Goal: Task Accomplishment & Management: Manage account settings

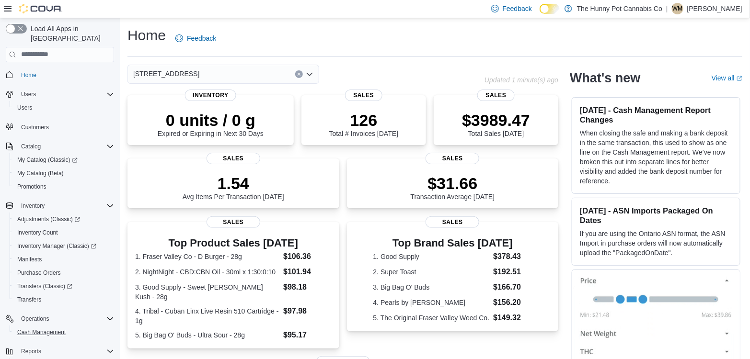
click at [30, 326] on button "Cash Management" at bounding box center [64, 332] width 108 height 13
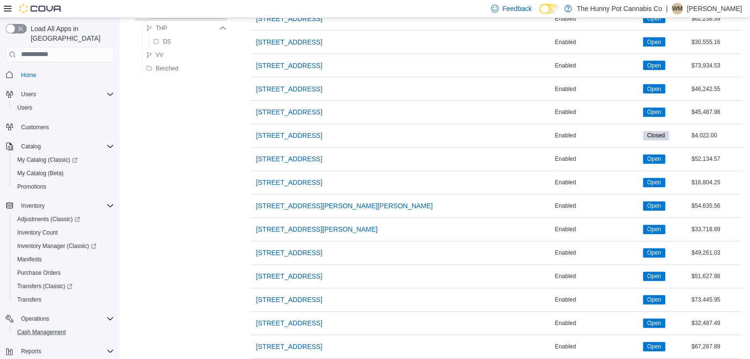
scroll to position [570, 0]
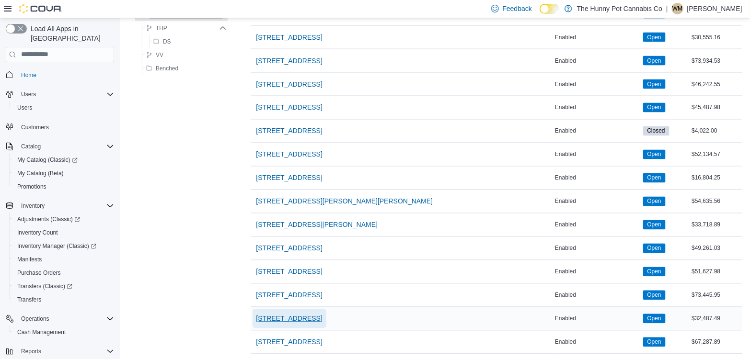
click at [302, 314] on span "[STREET_ADDRESS]" at bounding box center [289, 319] width 66 height 10
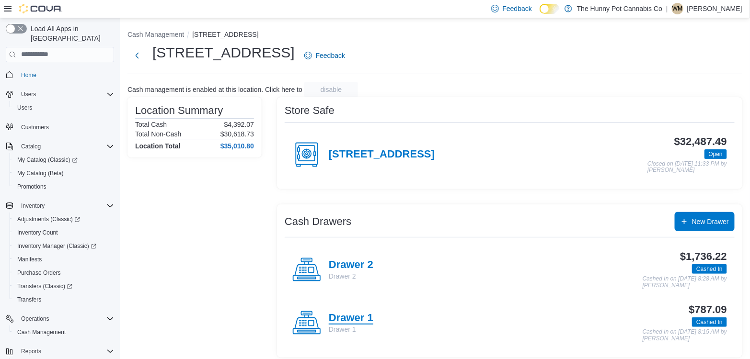
click at [353, 321] on h4 "Drawer 1" at bounding box center [351, 318] width 45 height 12
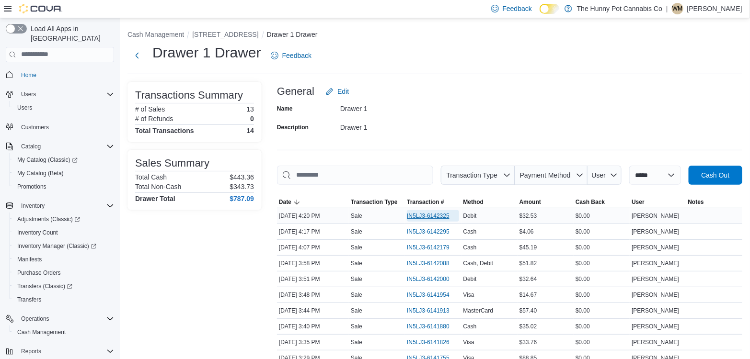
click at [426, 218] on span "IN5LJ3-6142325" at bounding box center [428, 216] width 43 height 8
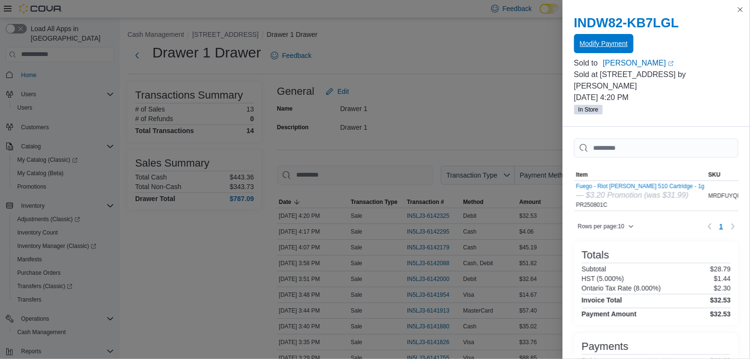
click at [602, 46] on span "Modify Payment" at bounding box center [604, 44] width 48 height 10
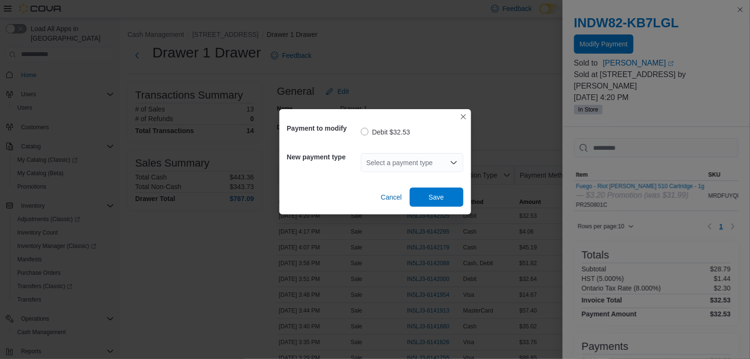
click at [424, 159] on div "Select a payment type" at bounding box center [412, 162] width 103 height 19
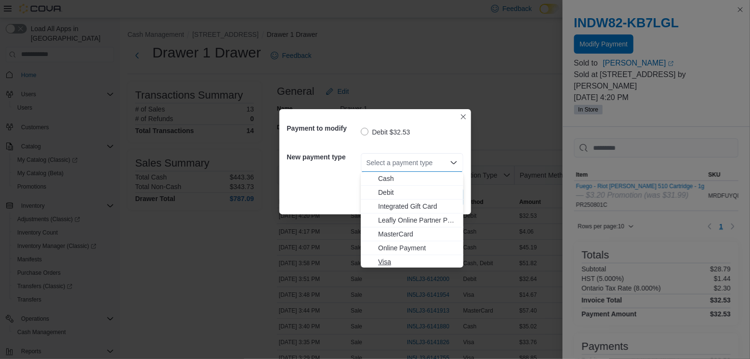
click at [393, 262] on span "Visa" at bounding box center [418, 262] width 80 height 10
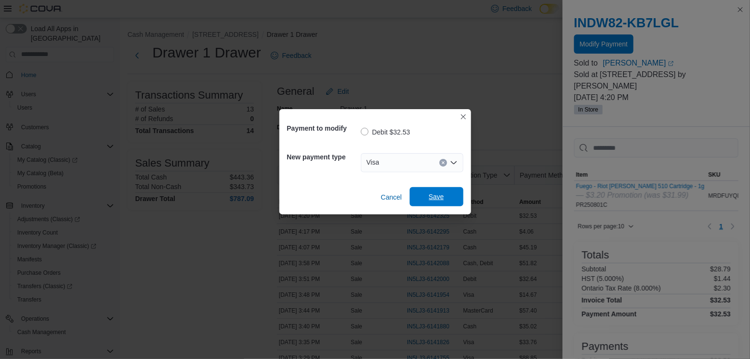
click at [441, 192] on span "Save" at bounding box center [436, 196] width 42 height 19
